Goal: Task Accomplishment & Management: Use online tool/utility

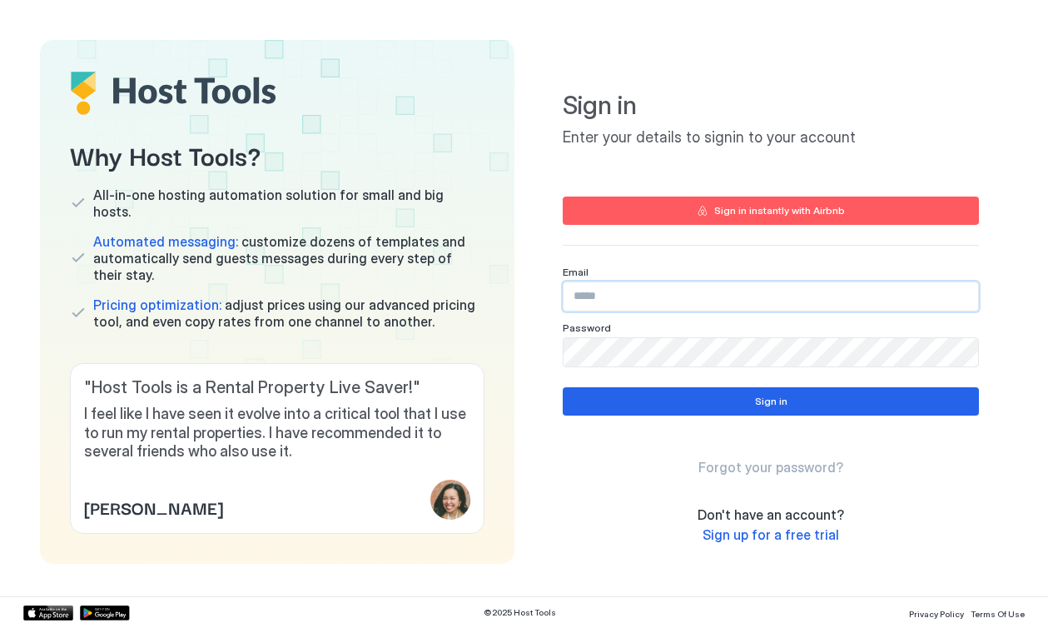
click at [640, 295] on input "Input Field" at bounding box center [770, 296] width 414 height 28
paste input "**********"
type input "**********"
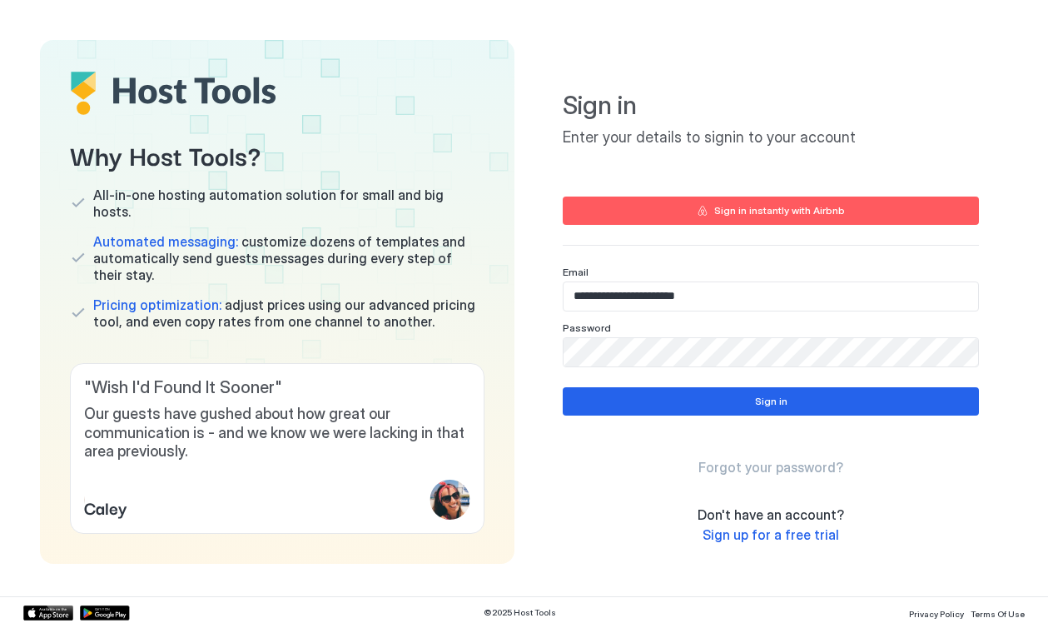
click at [881, 264] on div "**********" at bounding box center [771, 268] width 416 height 416
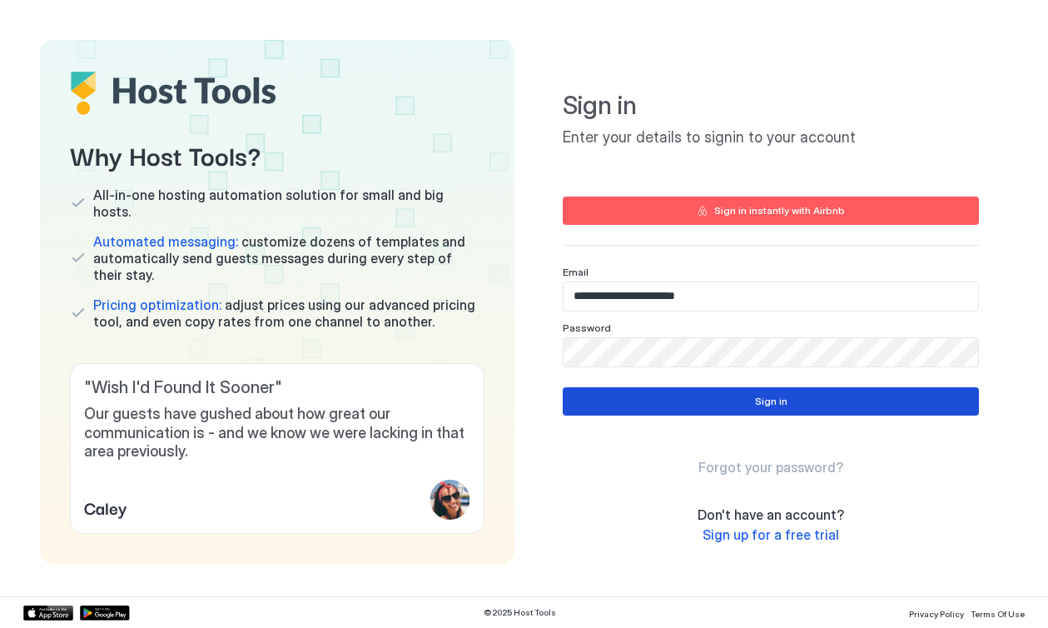
click at [701, 396] on button "Sign in" at bounding box center [771, 401] width 416 height 28
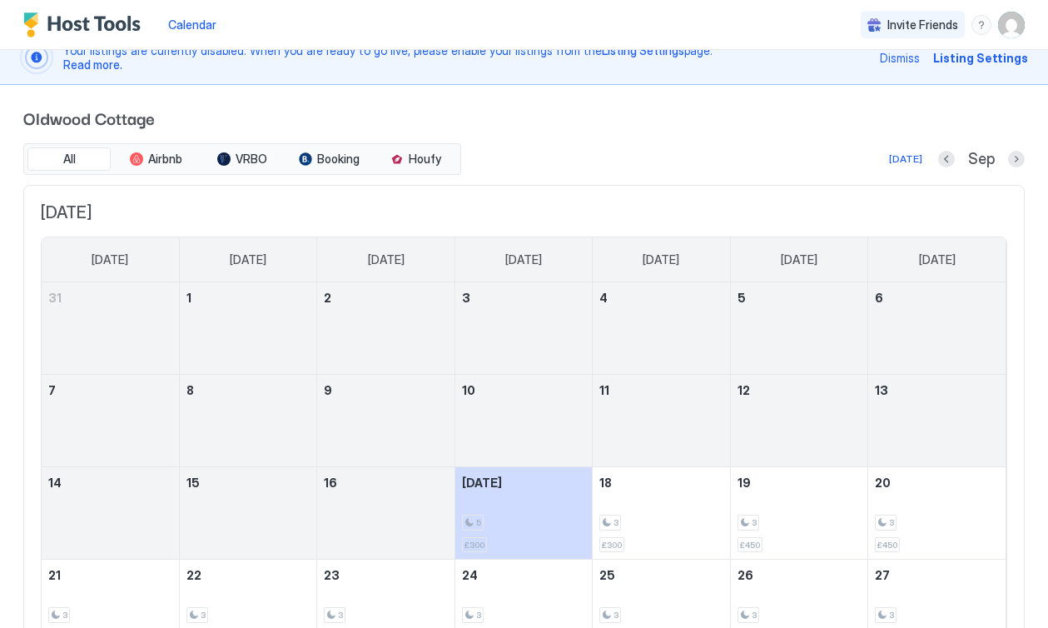
scroll to position [37, 0]
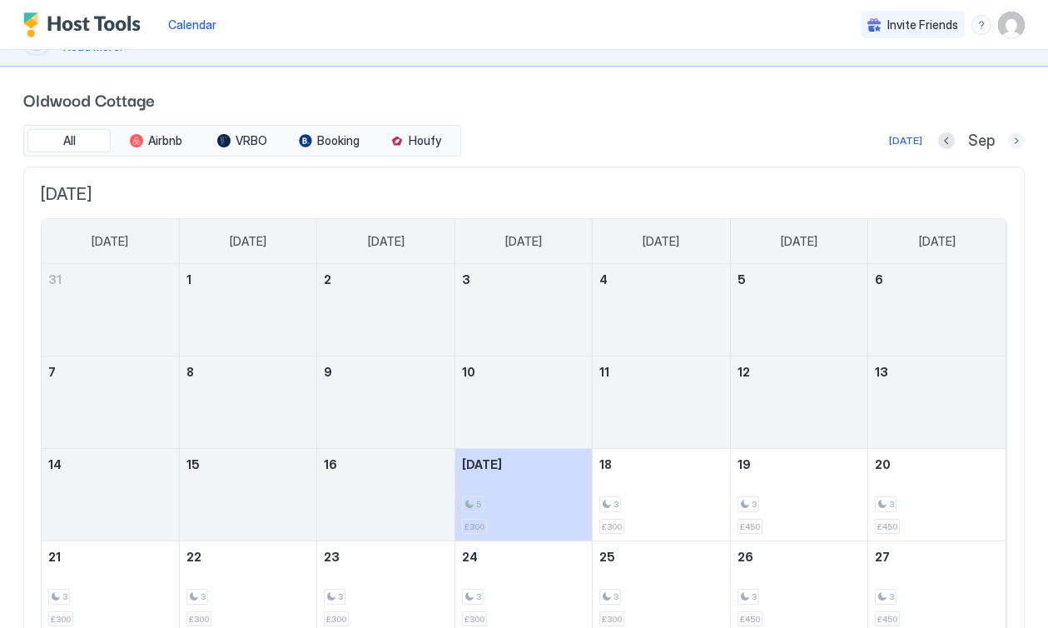
click at [1021, 137] on button "Next month" at bounding box center [1016, 140] width 17 height 17
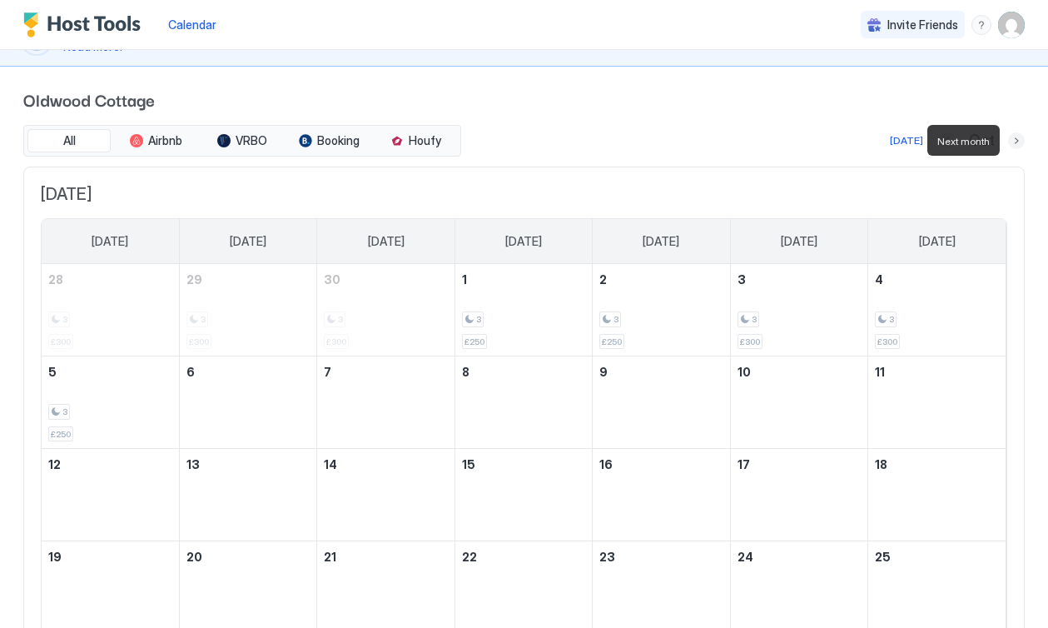
click at [1021, 137] on button "Next month" at bounding box center [1016, 140] width 17 height 17
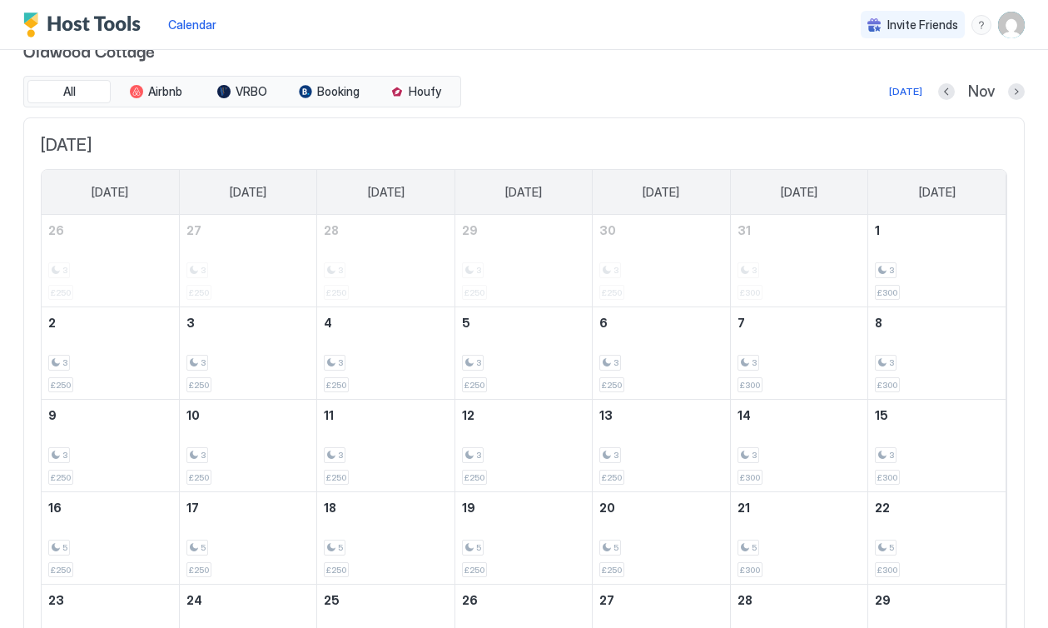
scroll to position [69, 0]
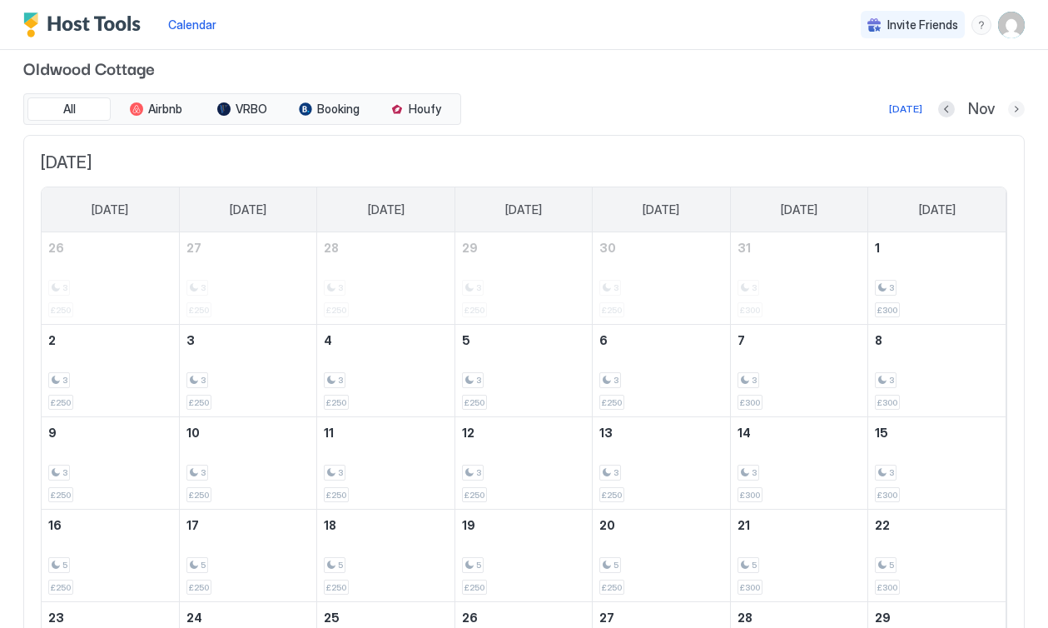
click at [1012, 108] on button "Next month" at bounding box center [1016, 109] width 17 height 17
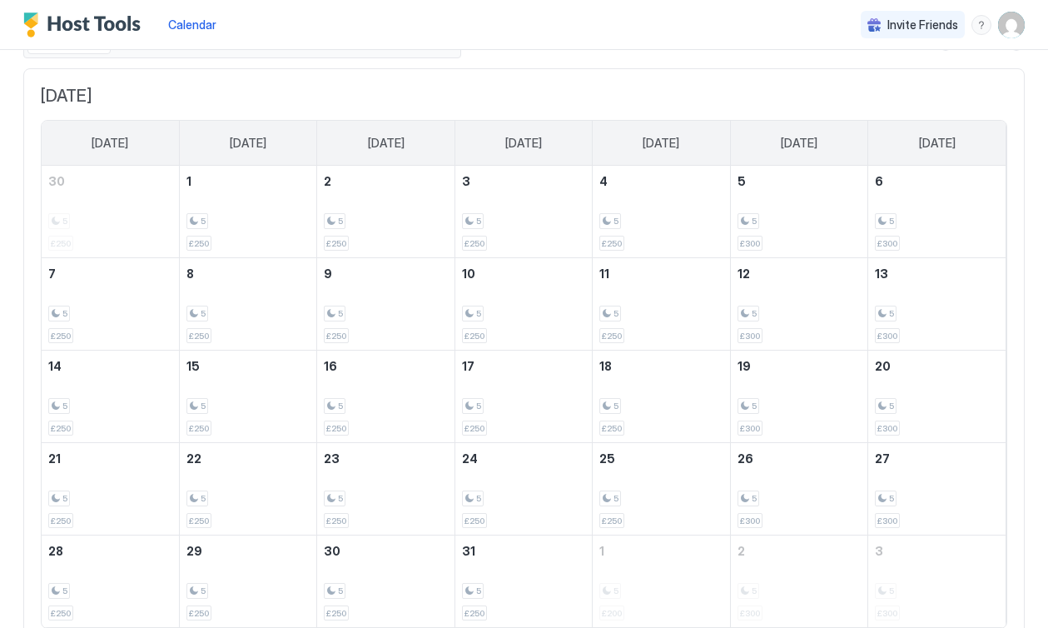
scroll to position [0, 0]
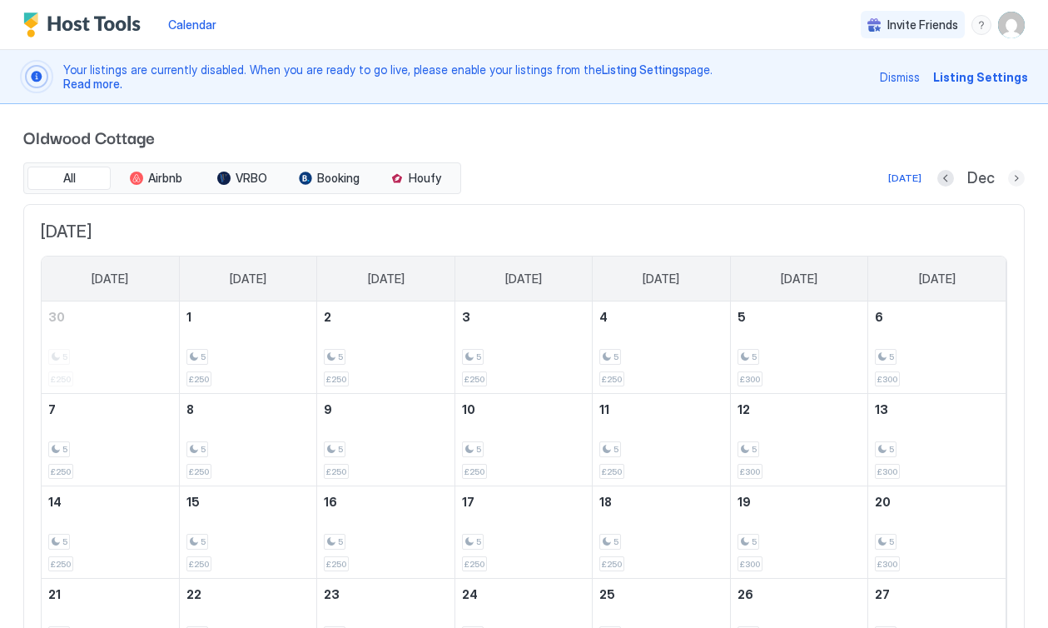
click at [1012, 176] on button "Next month" at bounding box center [1016, 178] width 17 height 17
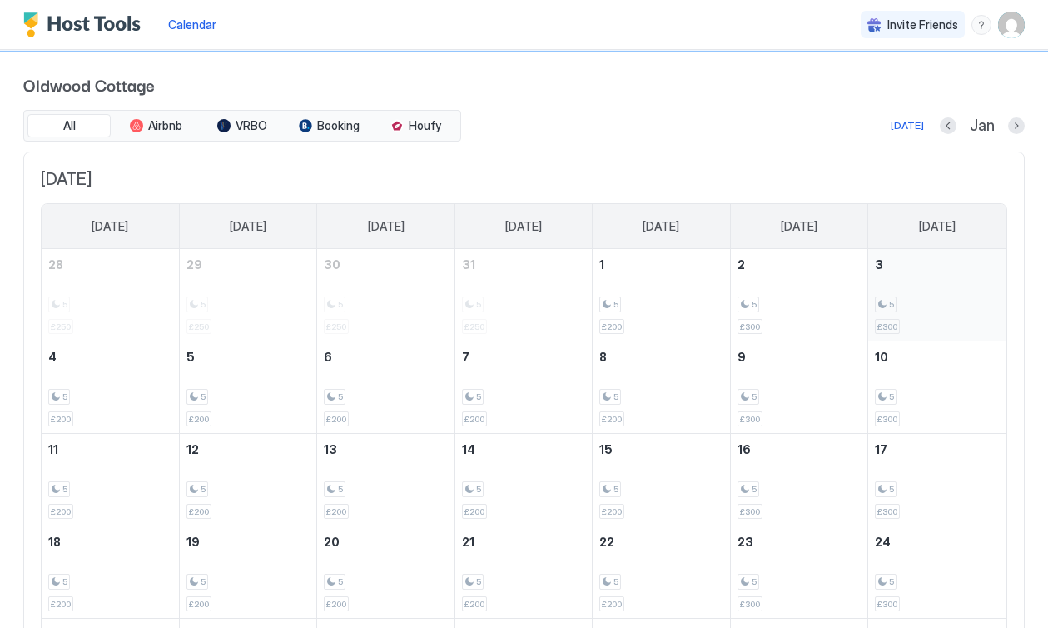
scroll to position [67, 0]
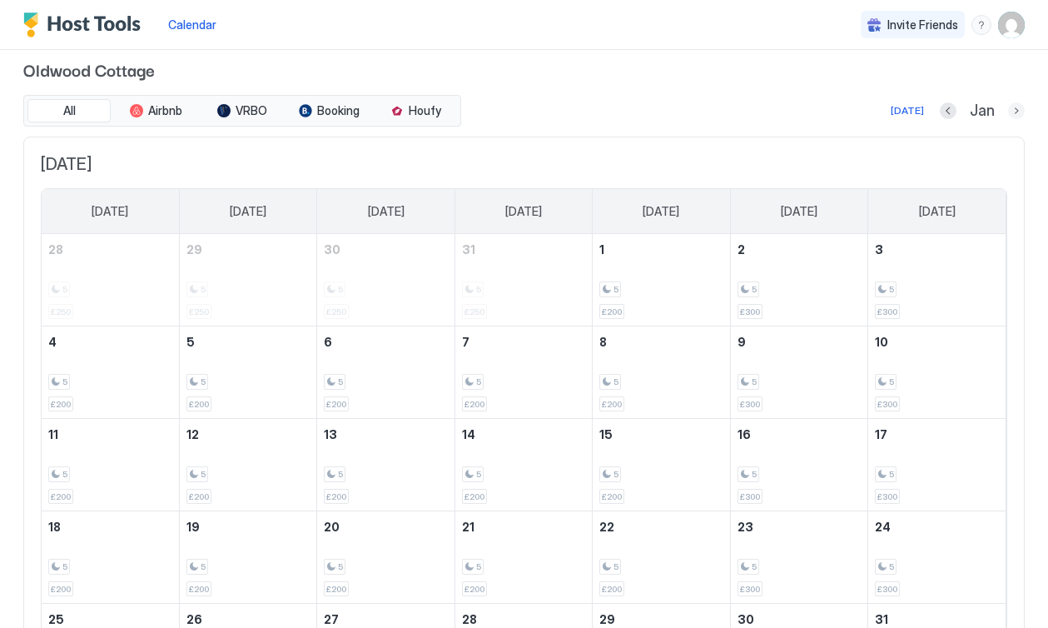
click at [1015, 112] on button "Next month" at bounding box center [1016, 110] width 17 height 17
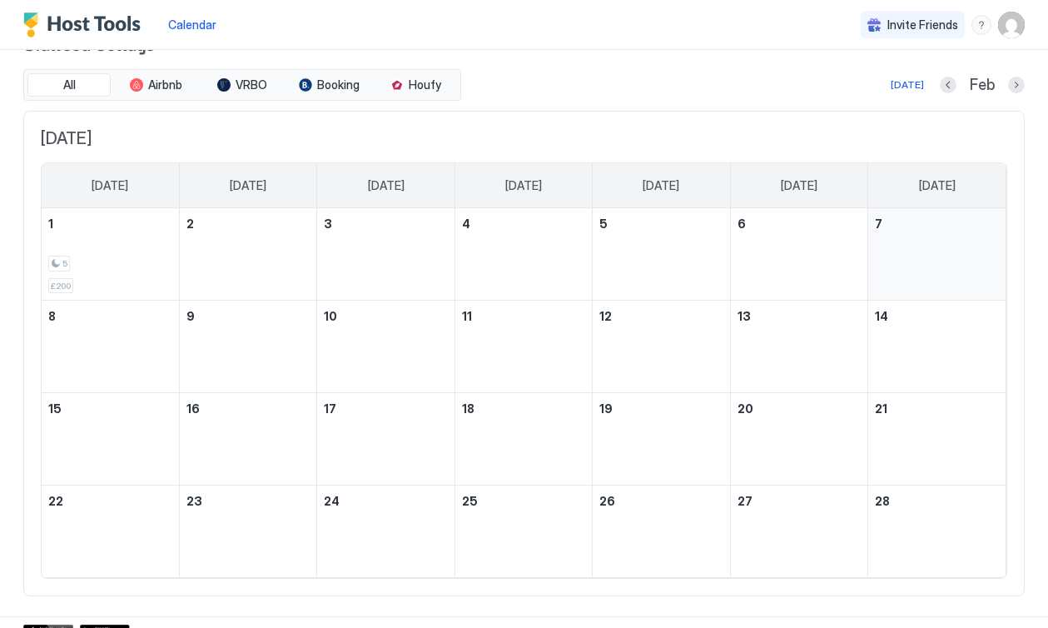
scroll to position [112, 0]
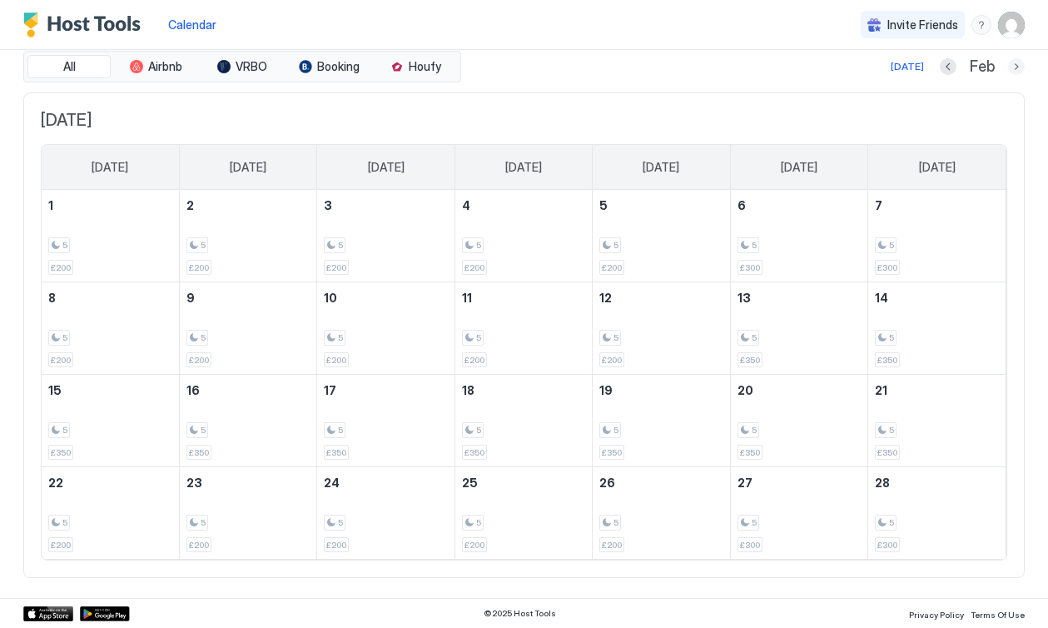
click at [1019, 64] on button "Next month" at bounding box center [1016, 66] width 17 height 17
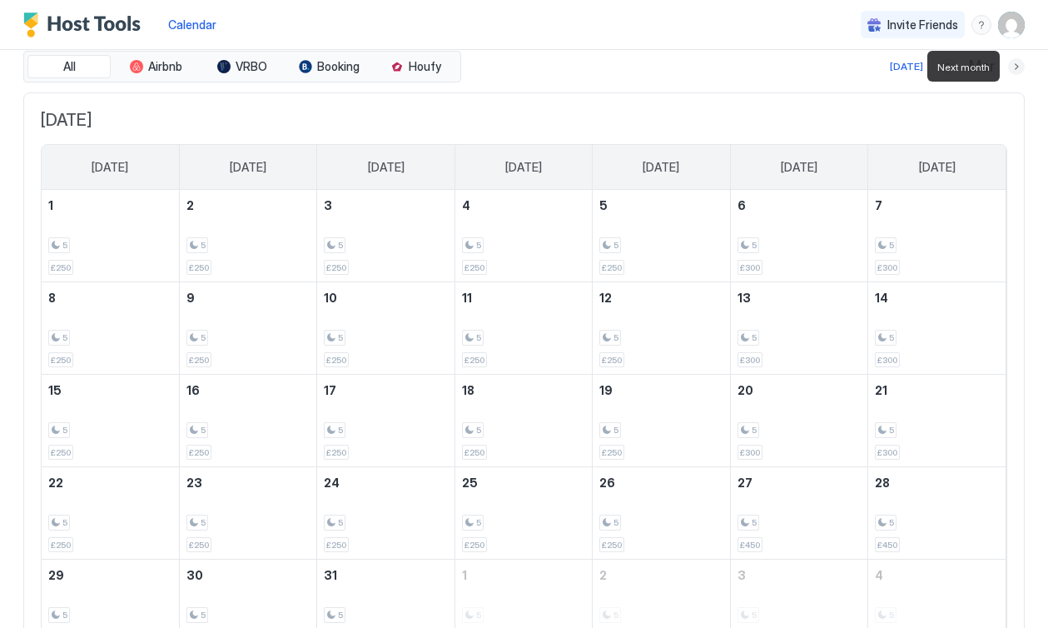
click at [1019, 64] on button "Next month" at bounding box center [1016, 66] width 17 height 17
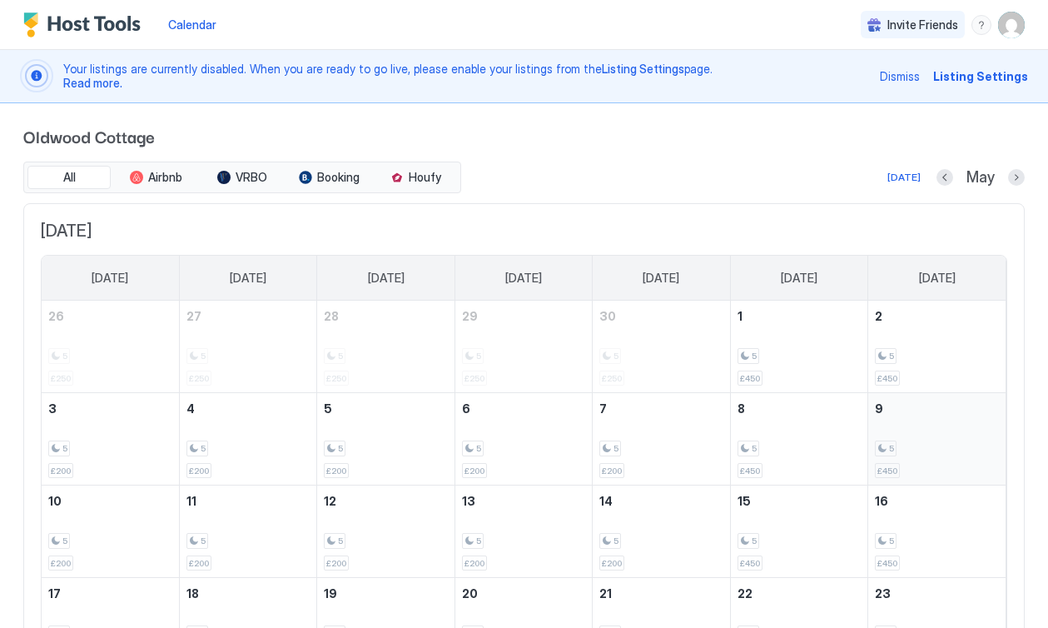
scroll to position [0, 0]
click at [1016, 179] on button "Next month" at bounding box center [1016, 178] width 17 height 17
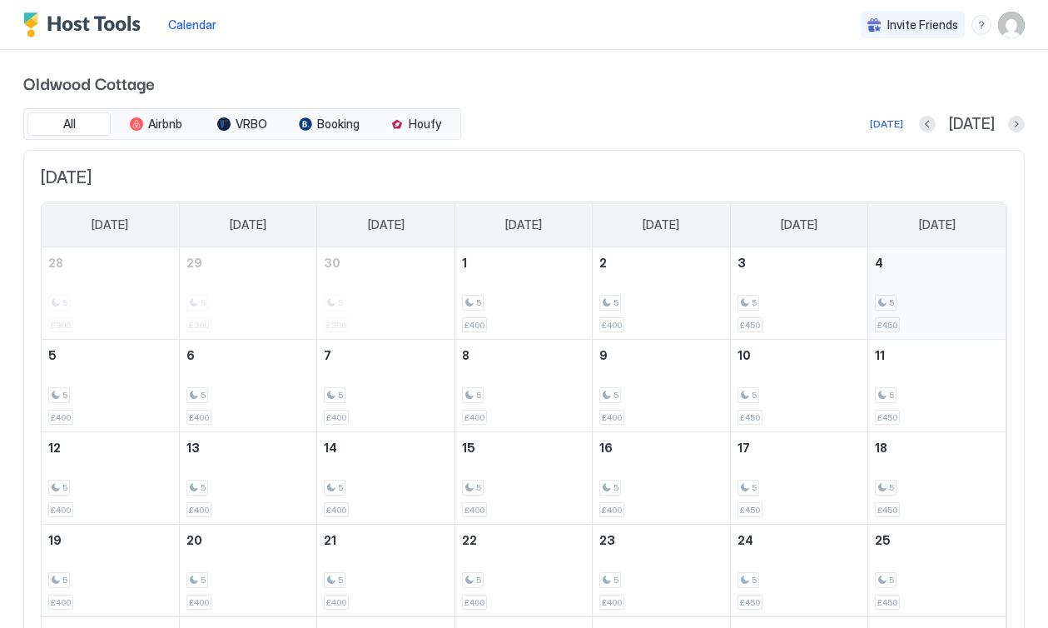
scroll to position [18, 0]
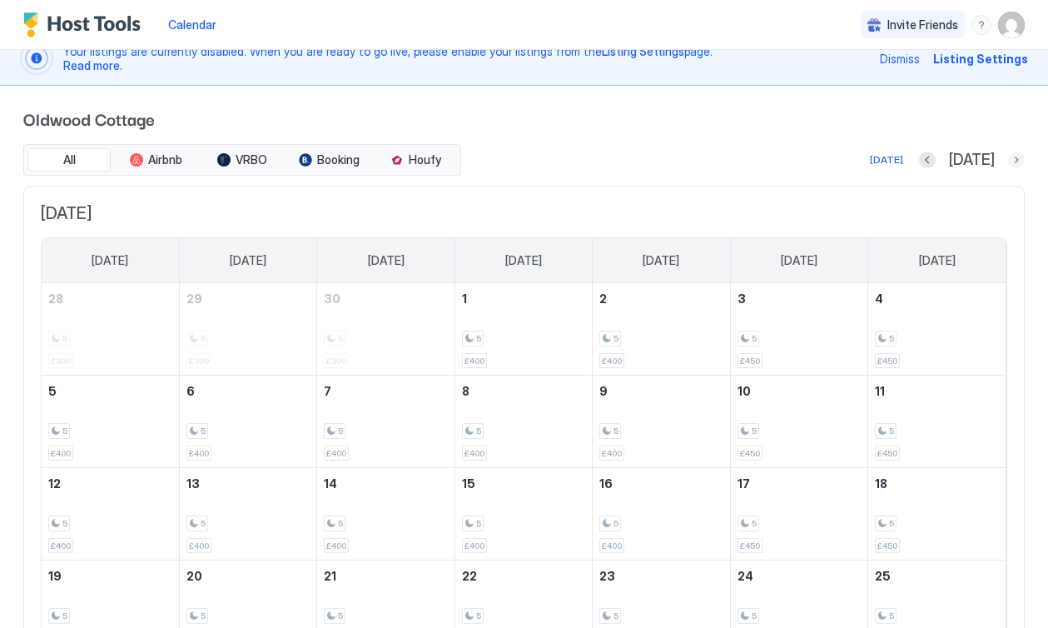
click at [1017, 158] on button "Next month" at bounding box center [1016, 159] width 17 height 17
click at [234, 166] on button "VRBO" at bounding box center [242, 159] width 83 height 23
click at [322, 158] on span "Booking" at bounding box center [338, 159] width 42 height 15
click at [151, 162] on span "Airbnb" at bounding box center [165, 159] width 34 height 15
click at [428, 159] on span "Houfy" at bounding box center [425, 159] width 32 height 15
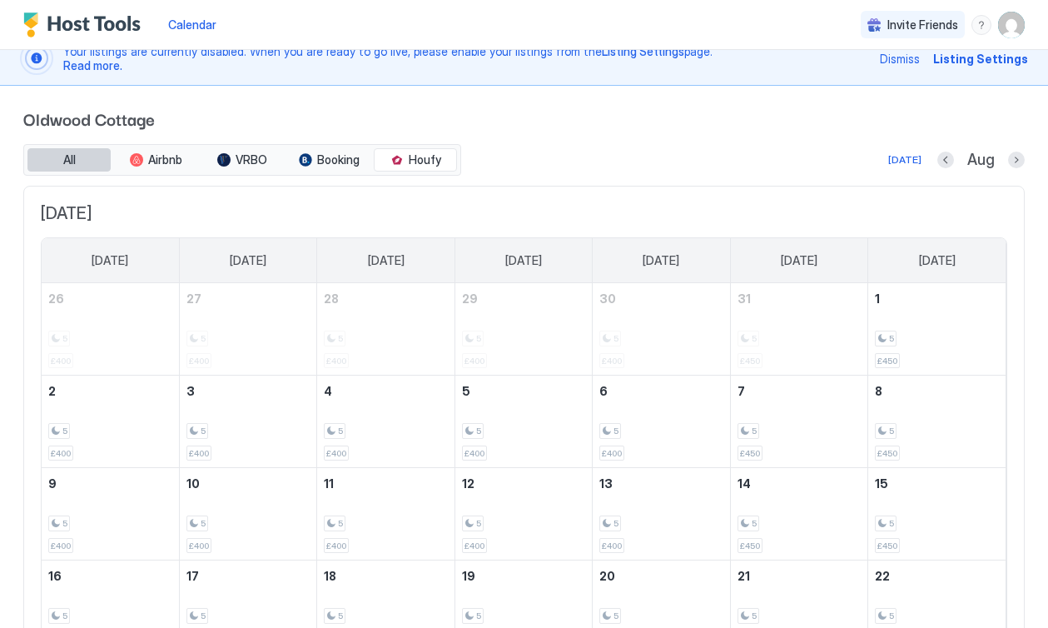
click at [74, 160] on span "All" at bounding box center [69, 159] width 12 height 15
click at [169, 167] on button "Airbnb" at bounding box center [155, 159] width 83 height 23
click at [58, 158] on button "All" at bounding box center [68, 159] width 83 height 23
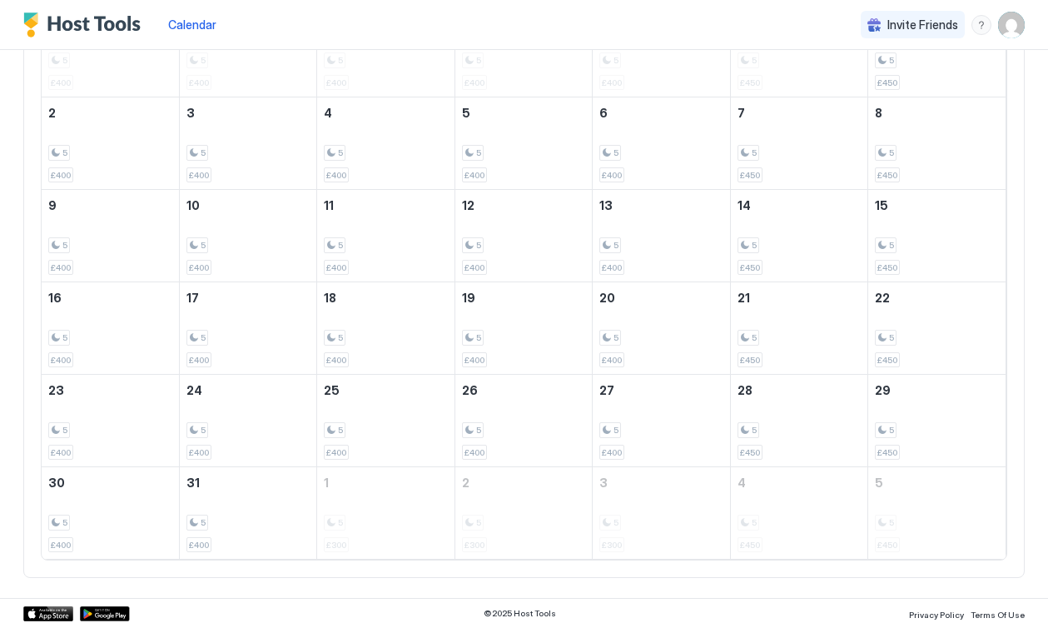
scroll to position [0, 0]
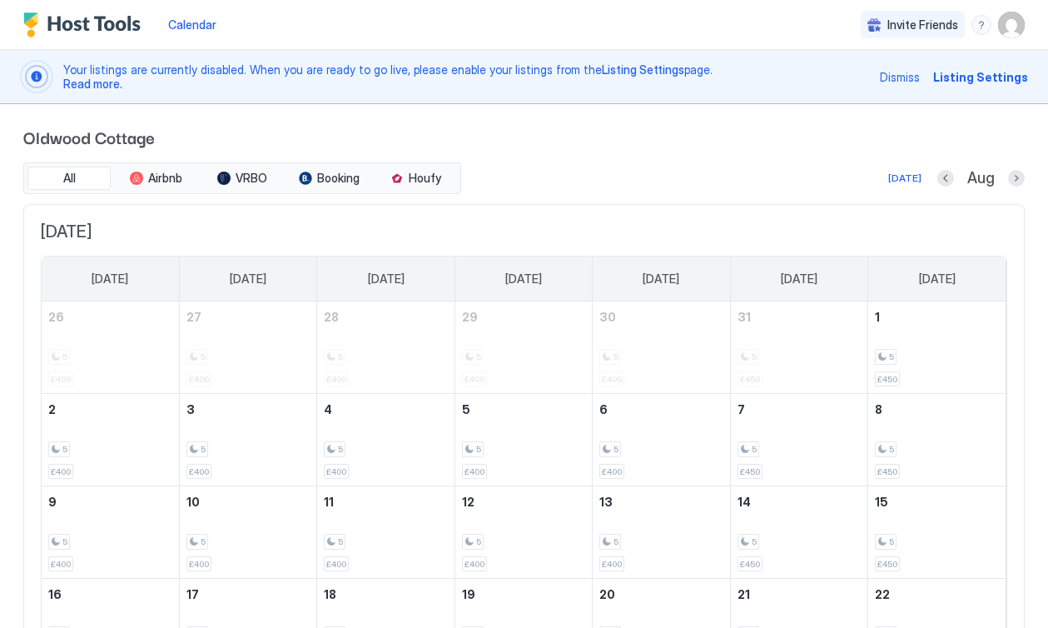
click at [899, 74] on span "Dismiss" at bounding box center [900, 76] width 40 height 17
